Goal: Transaction & Acquisition: Purchase product/service

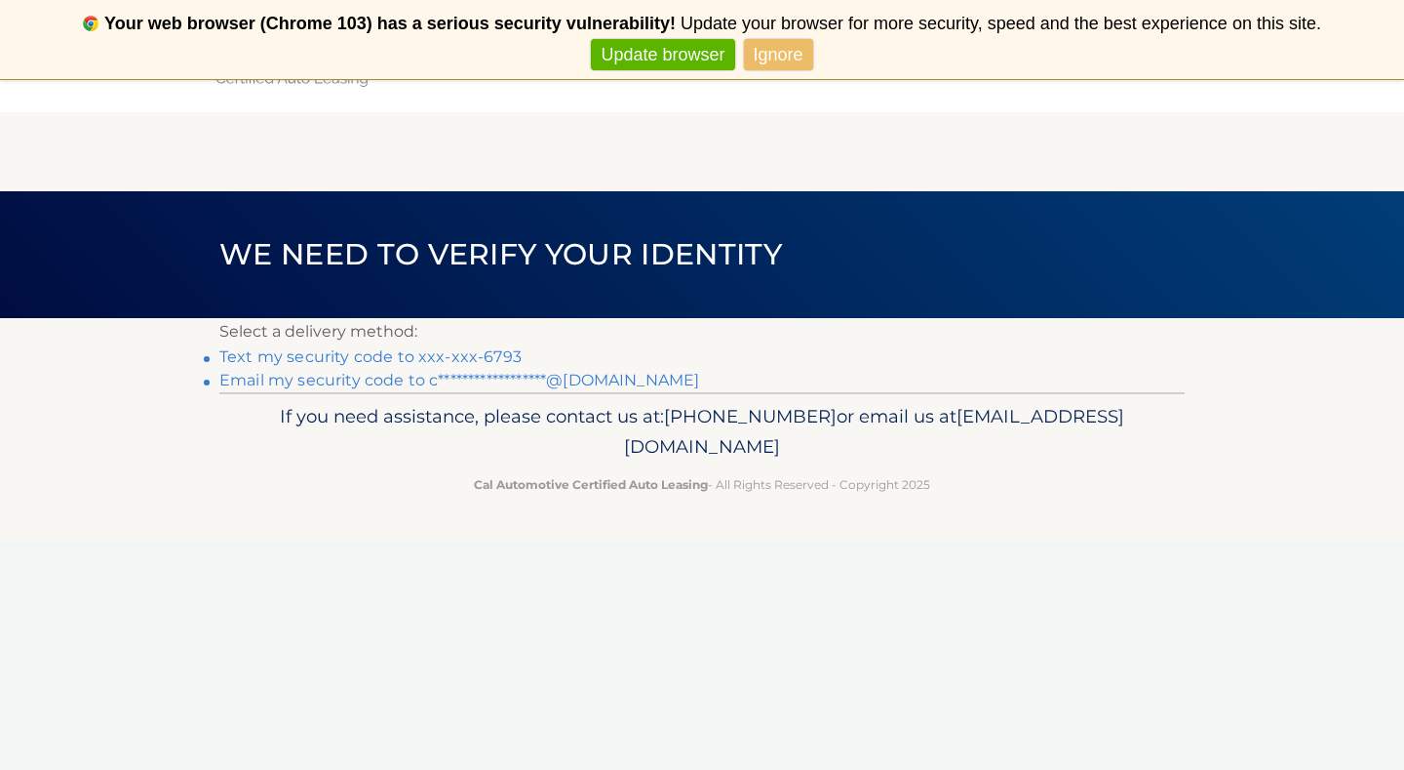
click at [772, 61] on link "Ignore" at bounding box center [778, 55] width 69 height 32
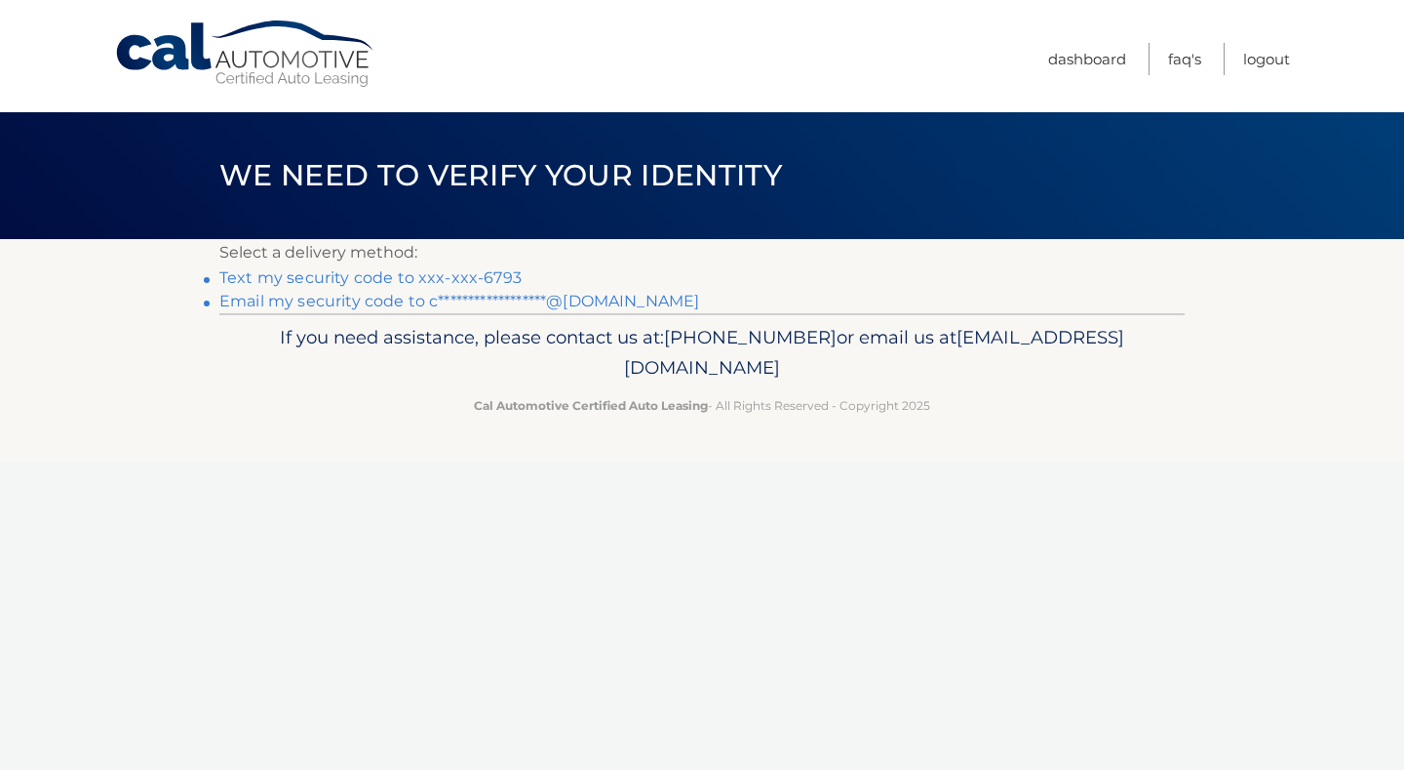
click at [410, 272] on link "Text my security code to xxx-xxx-6793" at bounding box center [370, 277] width 302 height 19
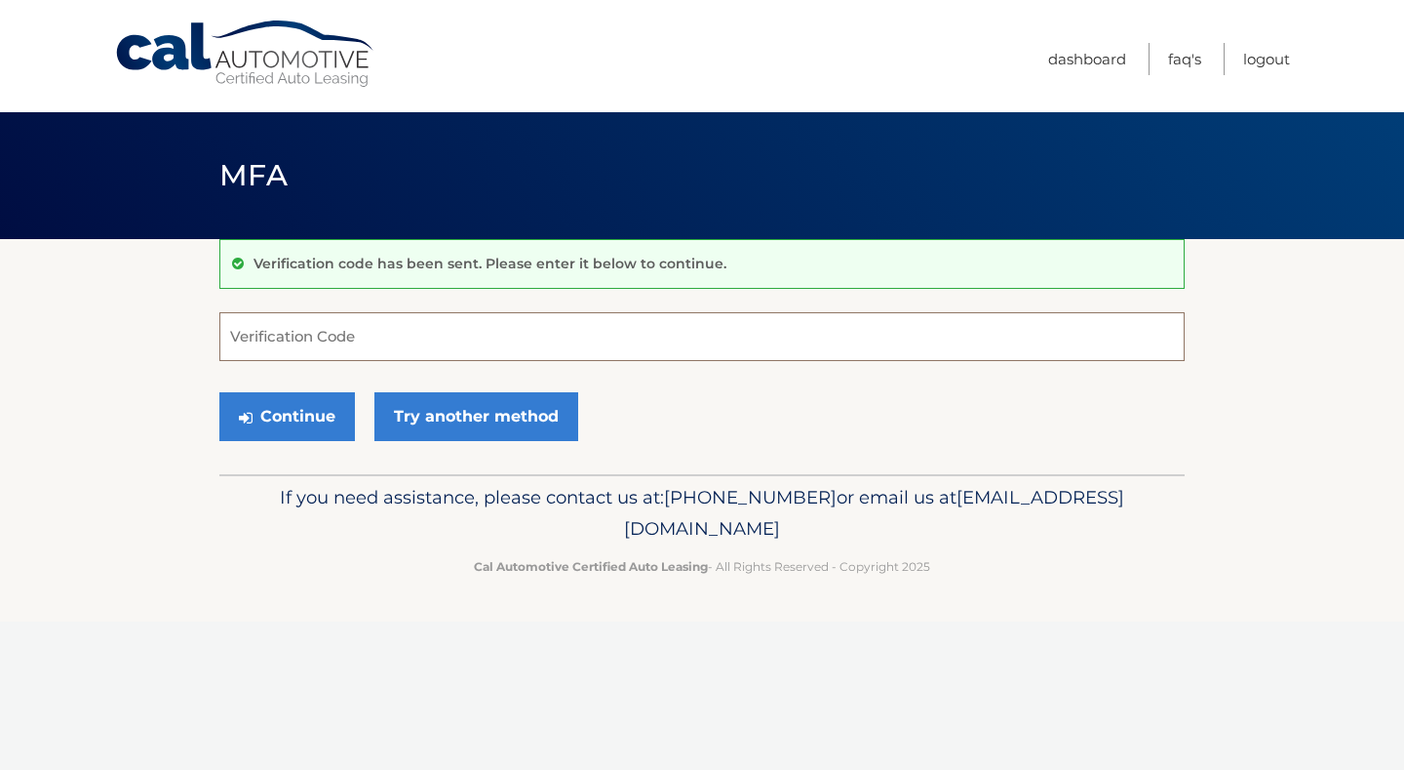
click at [349, 336] on input "Verification Code" at bounding box center [702, 336] width 966 height 49
type input "410485"
click at [326, 418] on button "Continue" at bounding box center [287, 416] width 136 height 49
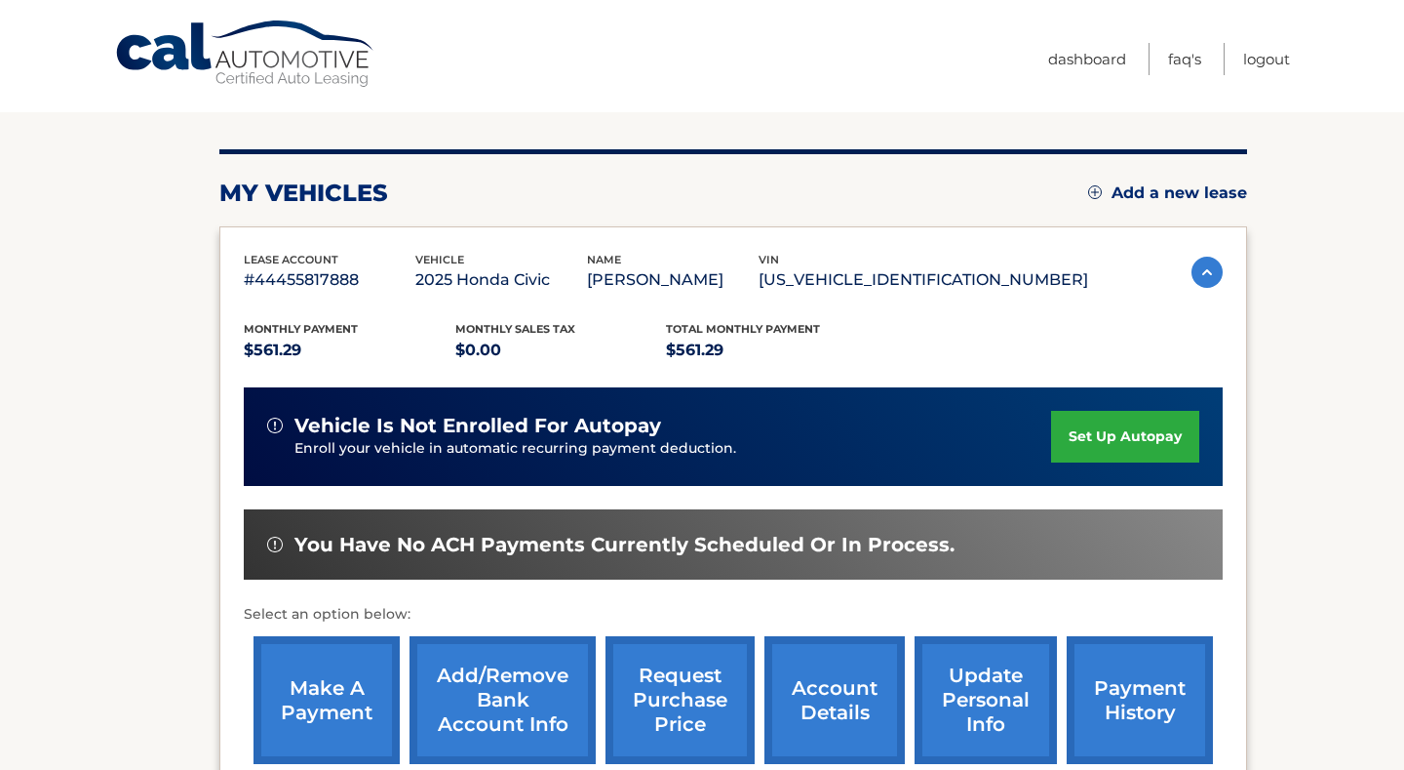
scroll to position [183, 0]
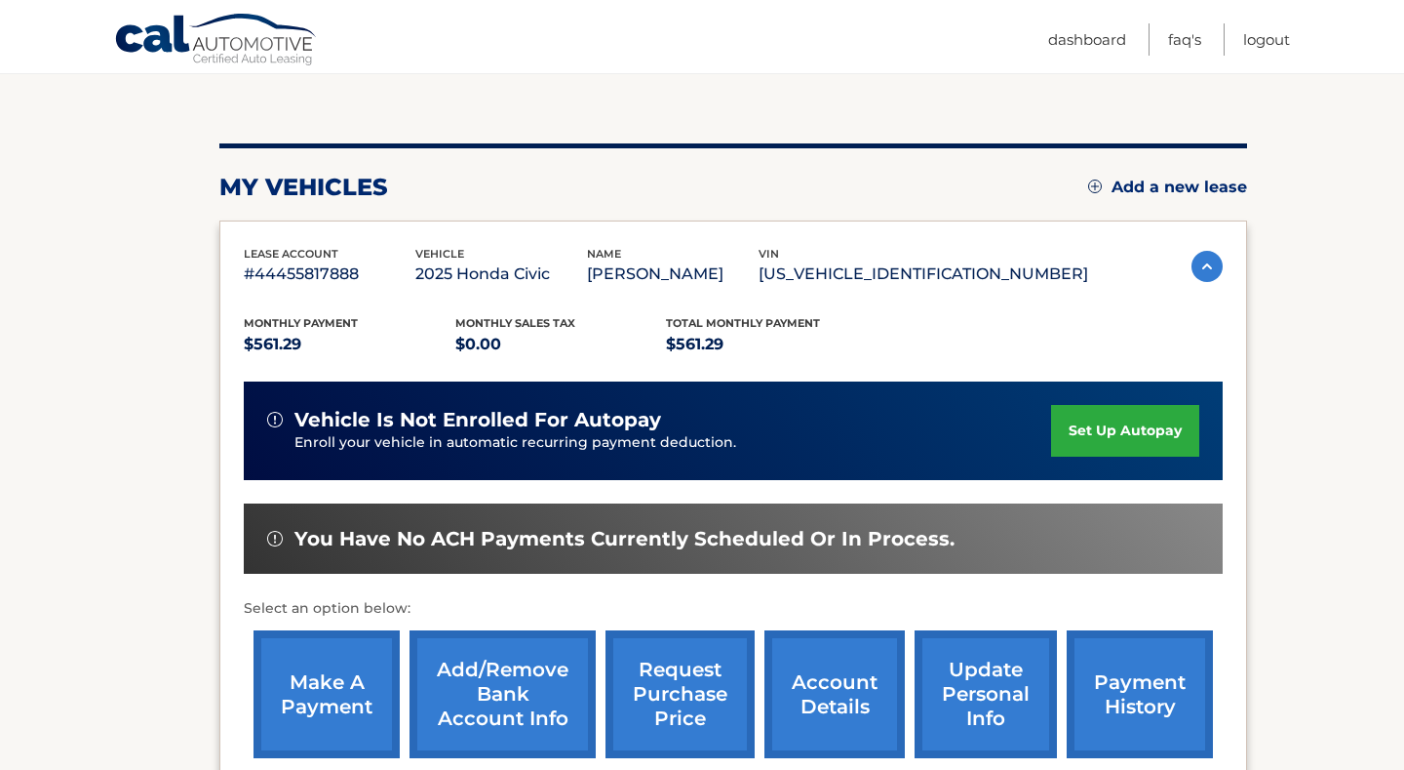
click at [344, 684] on link "make a payment" at bounding box center [327, 694] width 146 height 128
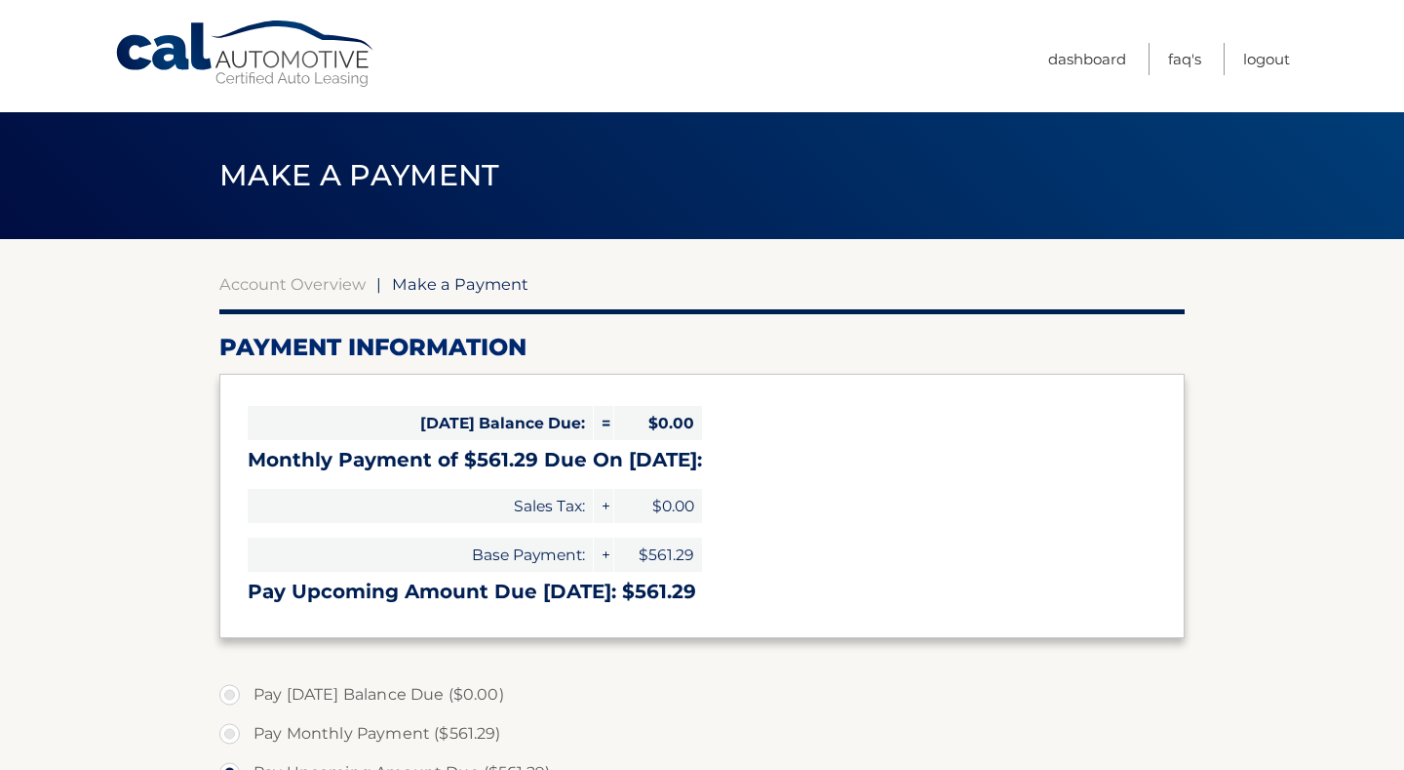
select select "MWY1NDc2MTQtYWJiZi00Y2Y2LTg1YTEtYTAxNTk0OTY3NGNl"
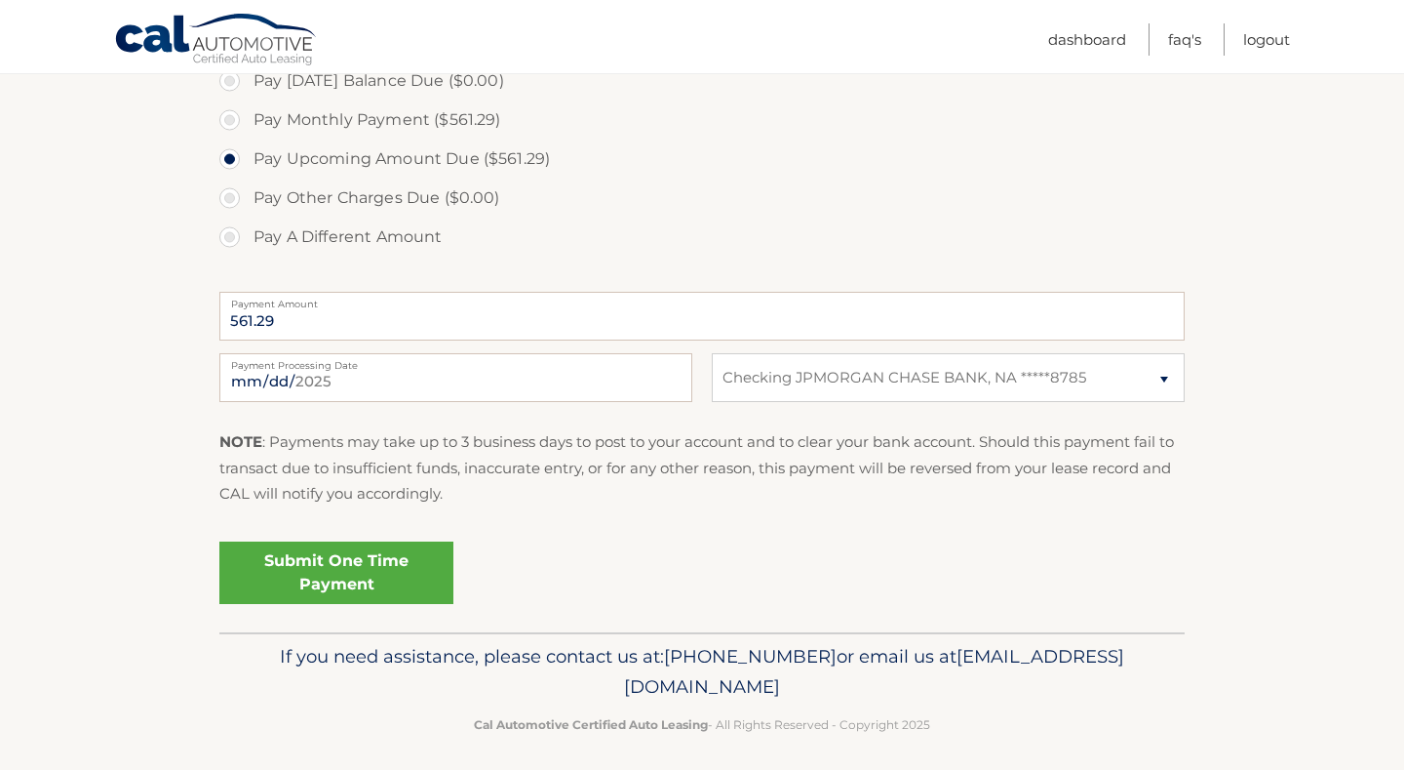
scroll to position [612, 0]
click at [361, 567] on link "Submit One Time Payment" at bounding box center [336, 574] width 234 height 62
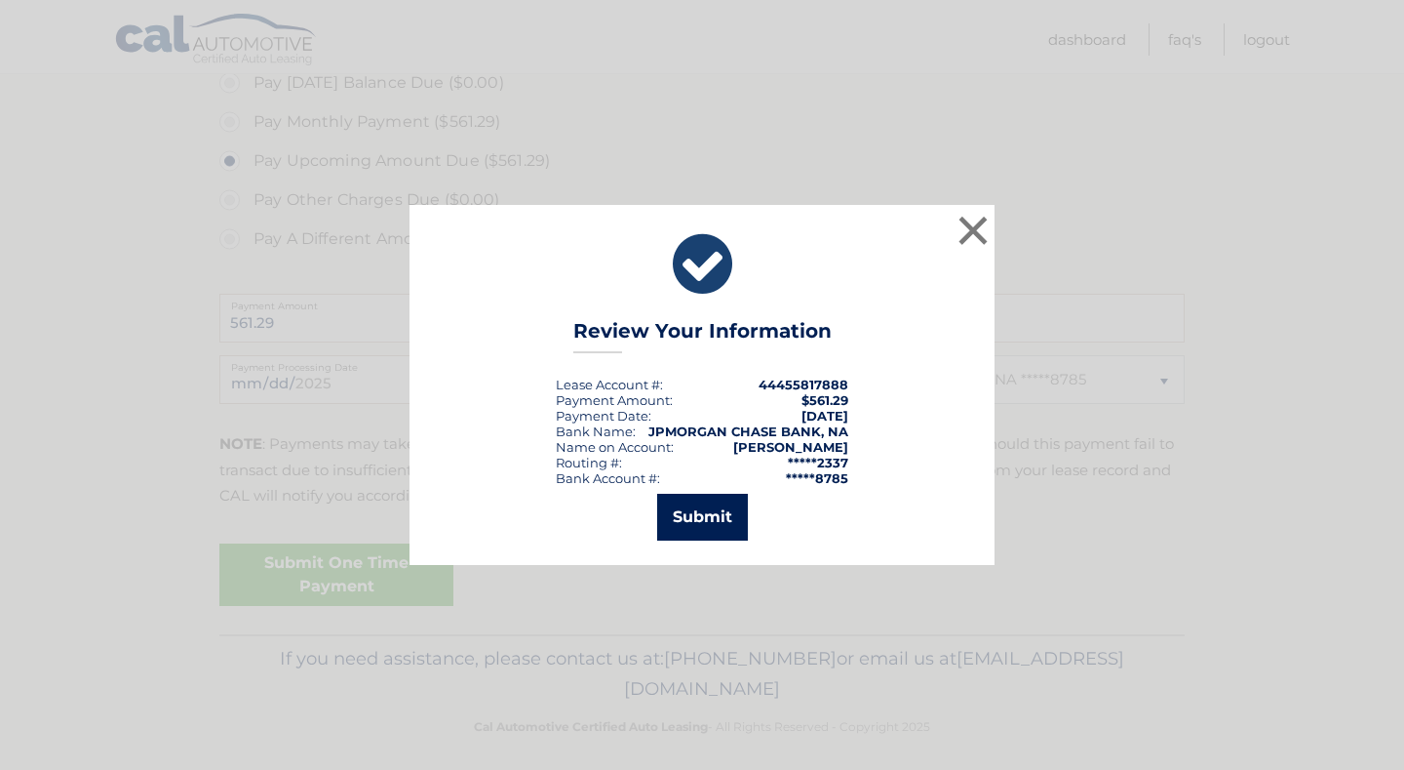
click at [690, 522] on button "Submit" at bounding box center [702, 517] width 91 height 47
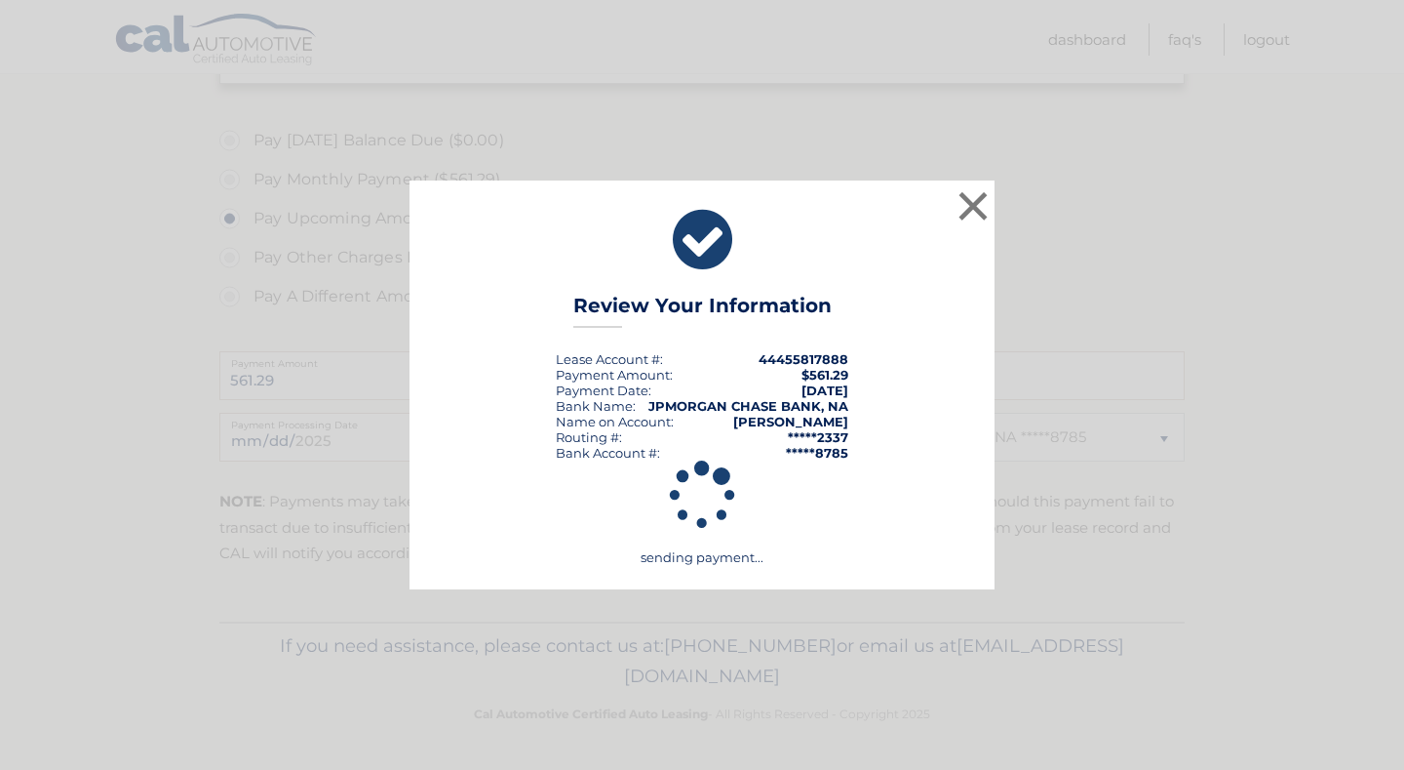
scroll to position [554, 0]
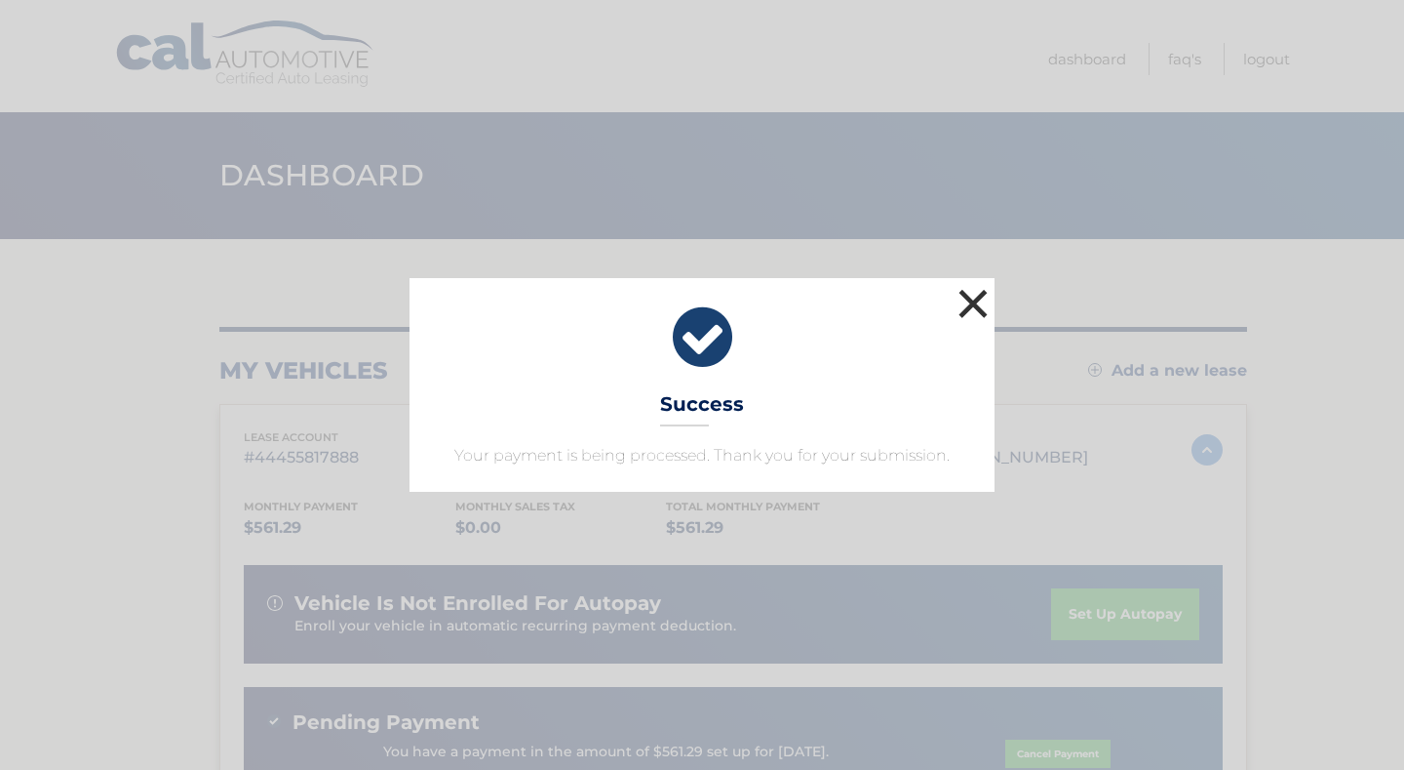
click at [973, 298] on button "×" at bounding box center [973, 303] width 39 height 39
